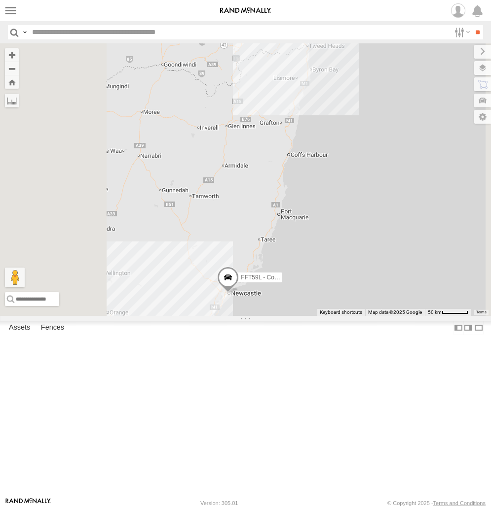
click at [0, 0] on div "[PERSON_NAME]" at bounding box center [0, 0] width 0 height 0
click at [0, 0] on div "Passenger Vehicles" at bounding box center [0, 0] width 0 height 0
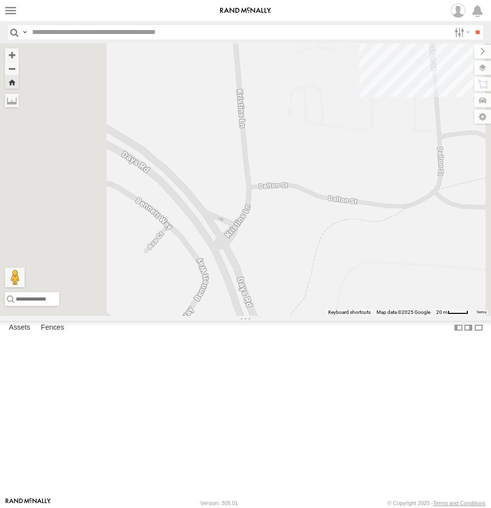
click at [0, 0] on div "Passenger Vehicles" at bounding box center [0, 0] width 0 height 0
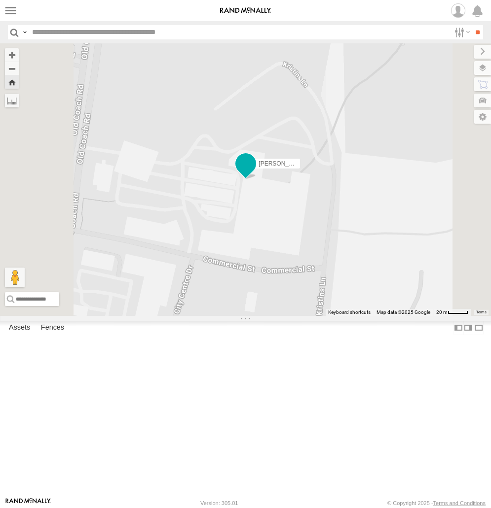
click at [254, 173] on span at bounding box center [246, 164] width 18 height 18
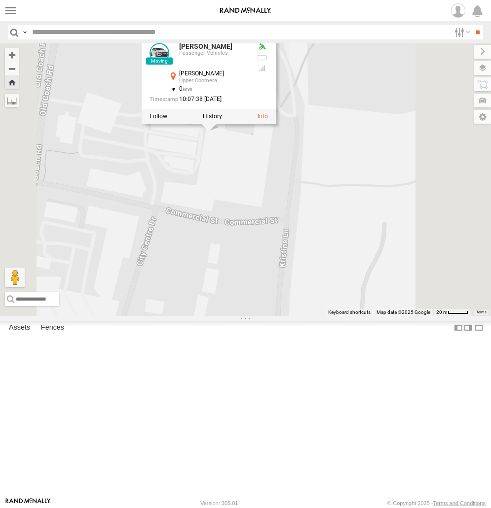
drag, startPoint x: 385, startPoint y: 313, endPoint x: 336, endPoint y: 253, distance: 76.8
click at [336, 253] on div "[PERSON_NAME] [PERSON_NAME] Passenger Vehicles [PERSON_NAME] Upper Coomera -27.…" at bounding box center [245, 179] width 491 height 273
